Goal: Transaction & Acquisition: Purchase product/service

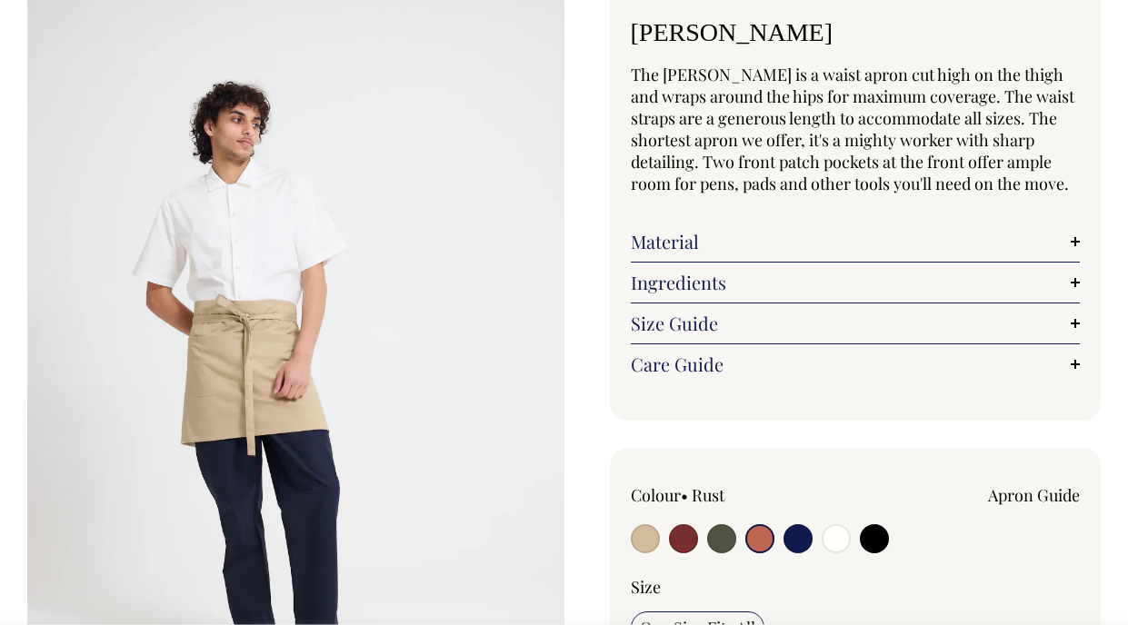
scroll to position [121, 0]
click at [637, 532] on input "radio" at bounding box center [645, 538] width 29 height 29
radio input "true"
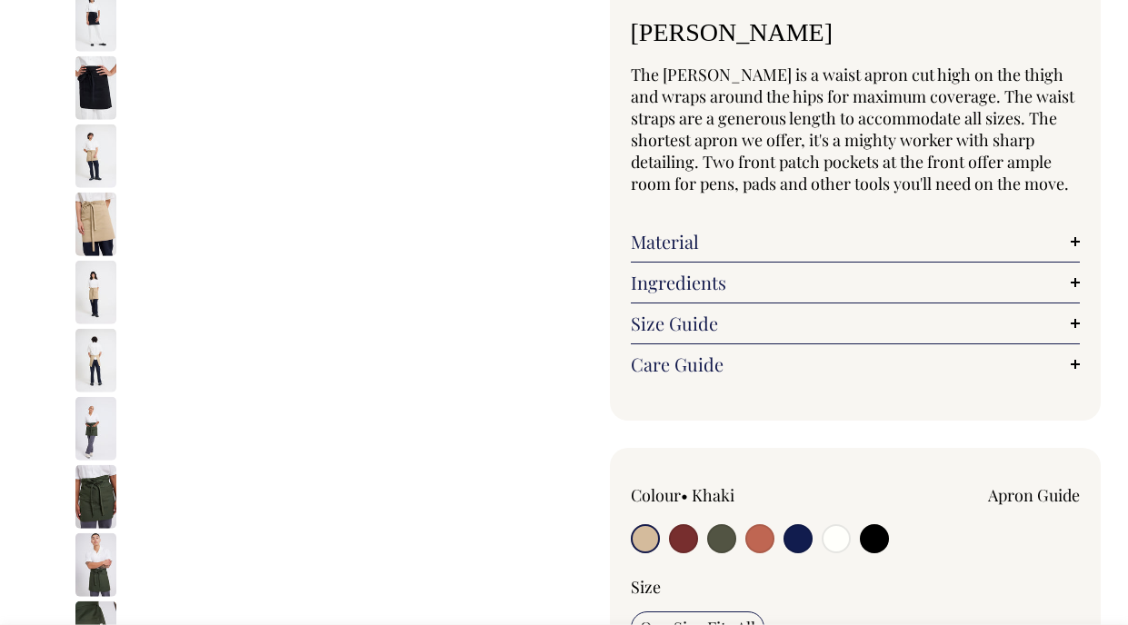
click at [762, 531] on input "radio" at bounding box center [759, 538] width 29 height 29
radio input "true"
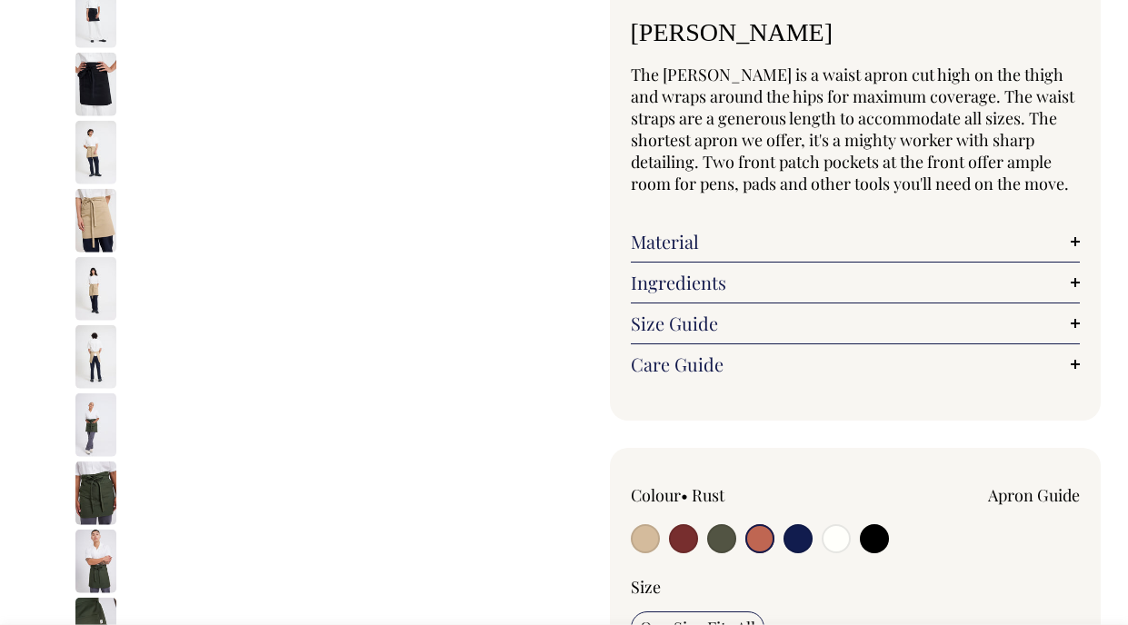
radio input "true"
select select "Rust"
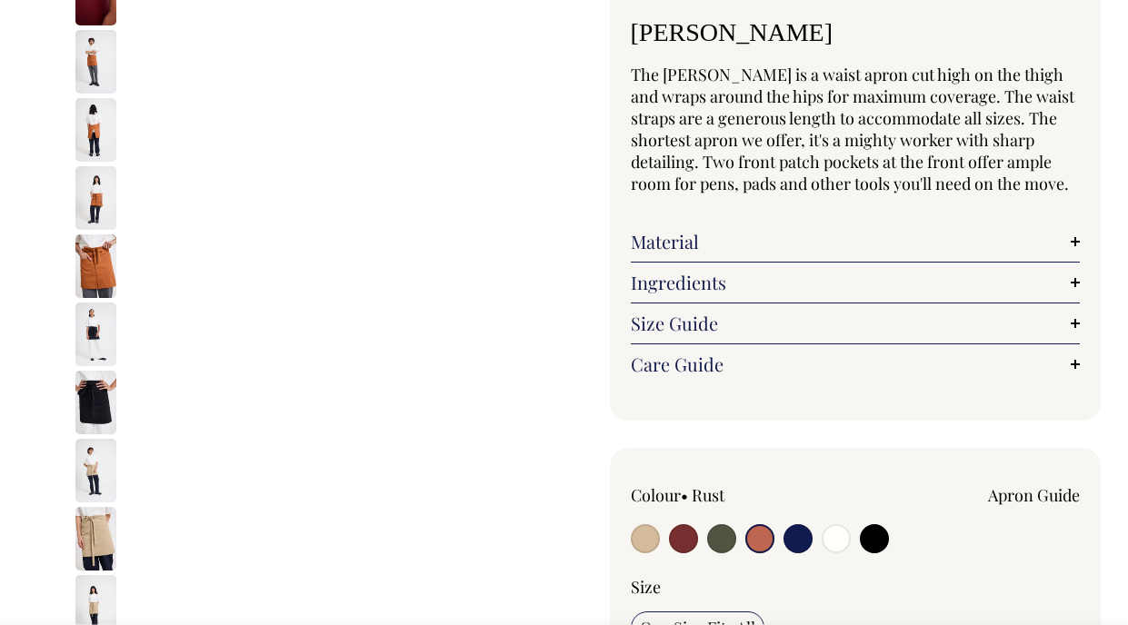
click at [112, 259] on img at bounding box center [295, 377] width 537 height 806
